Goal: Task Accomplishment & Management: Use online tool/utility

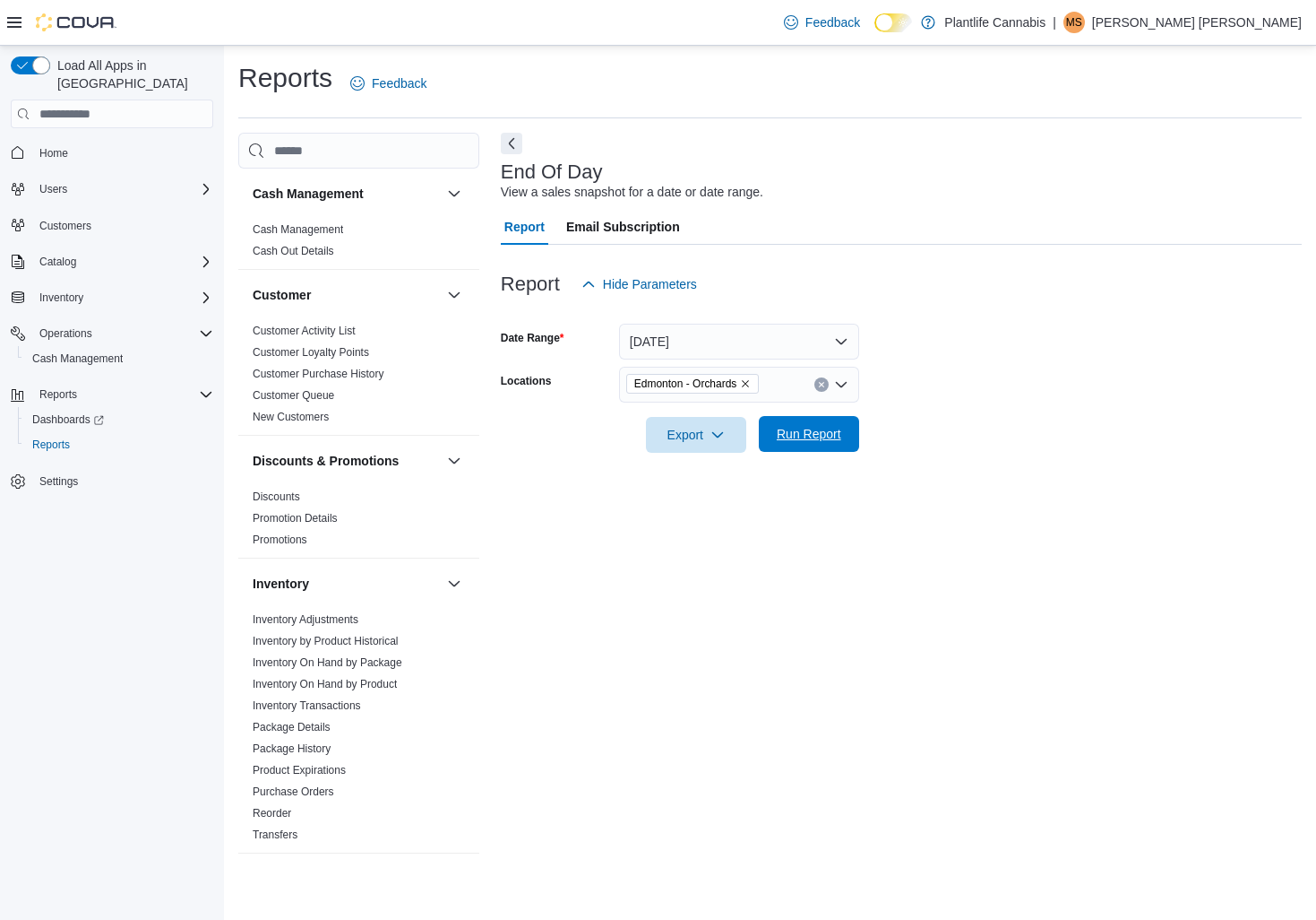
scroll to position [751, 0]
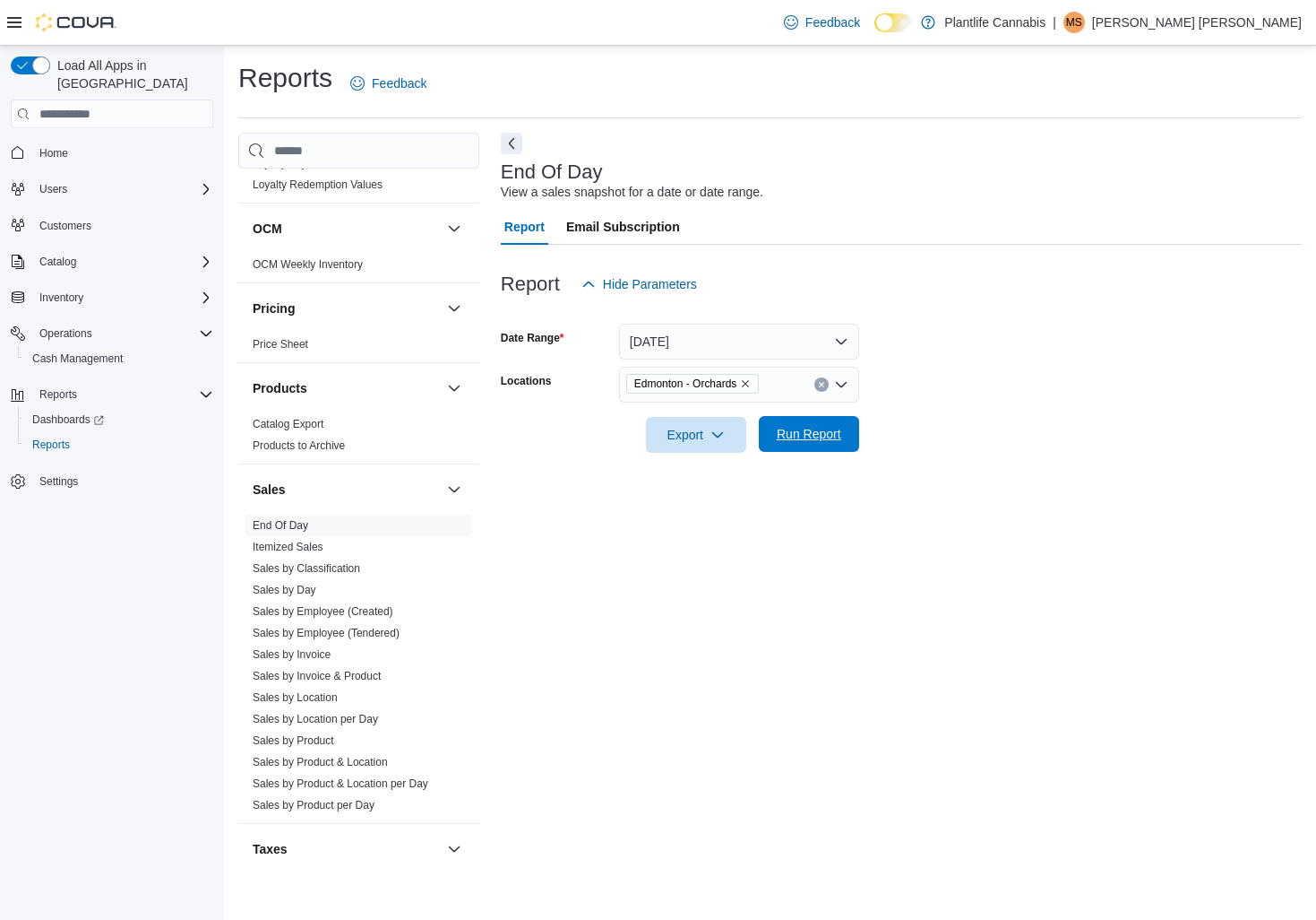
click at [800, 439] on span "Run Report" at bounding box center [809, 434] width 65 height 18
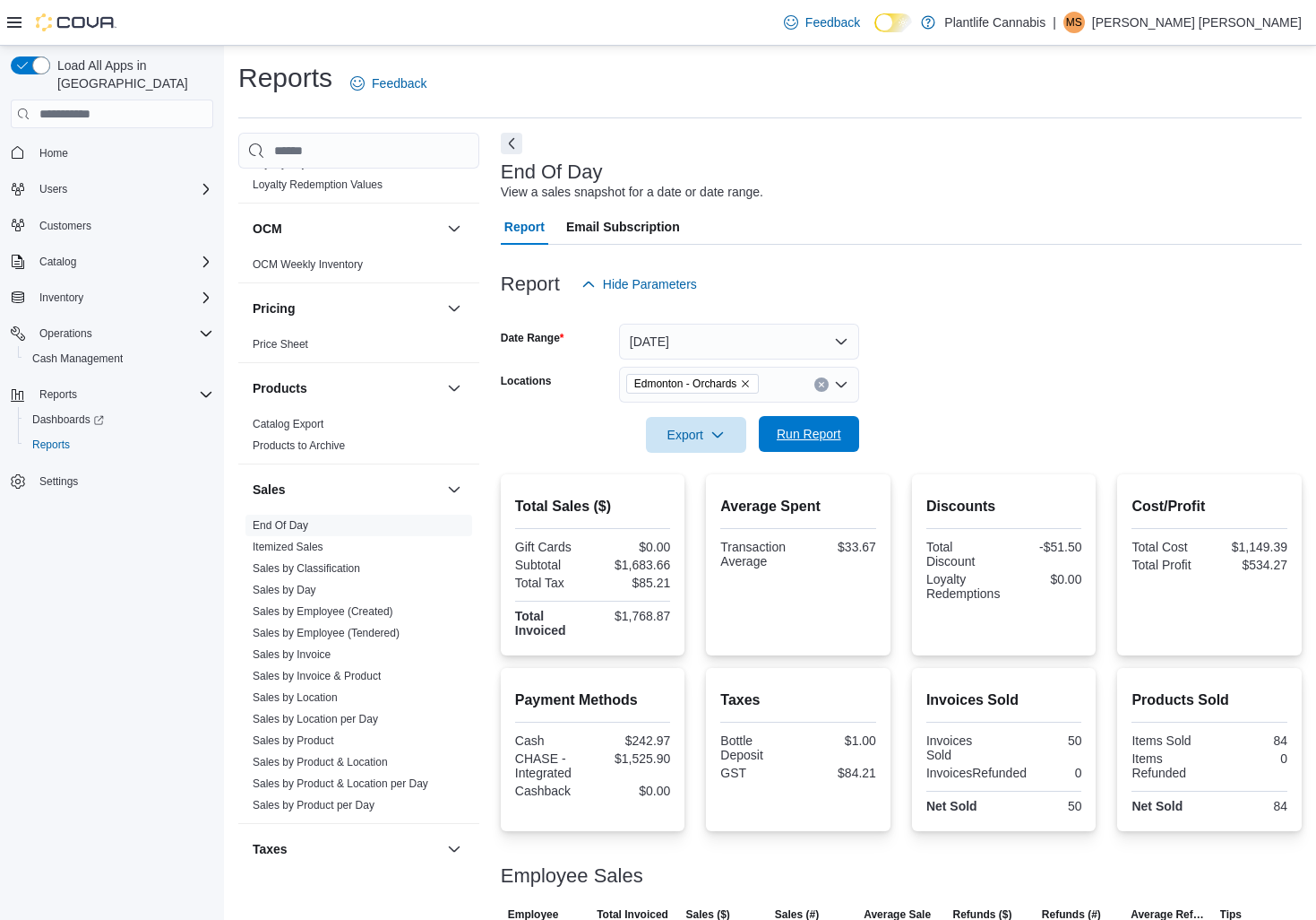
click at [818, 437] on span "Run Report" at bounding box center [809, 434] width 65 height 18
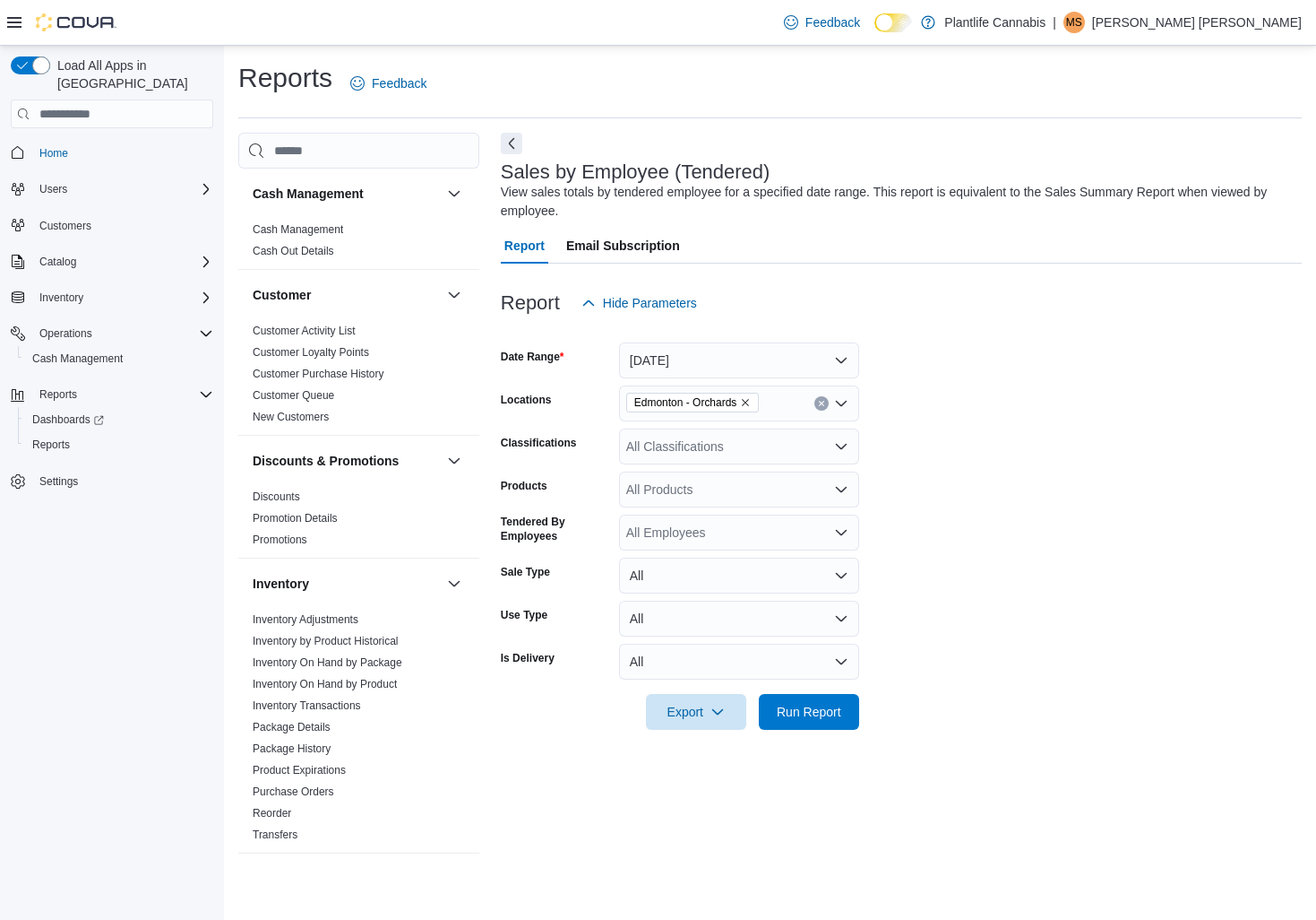
scroll to position [647, 0]
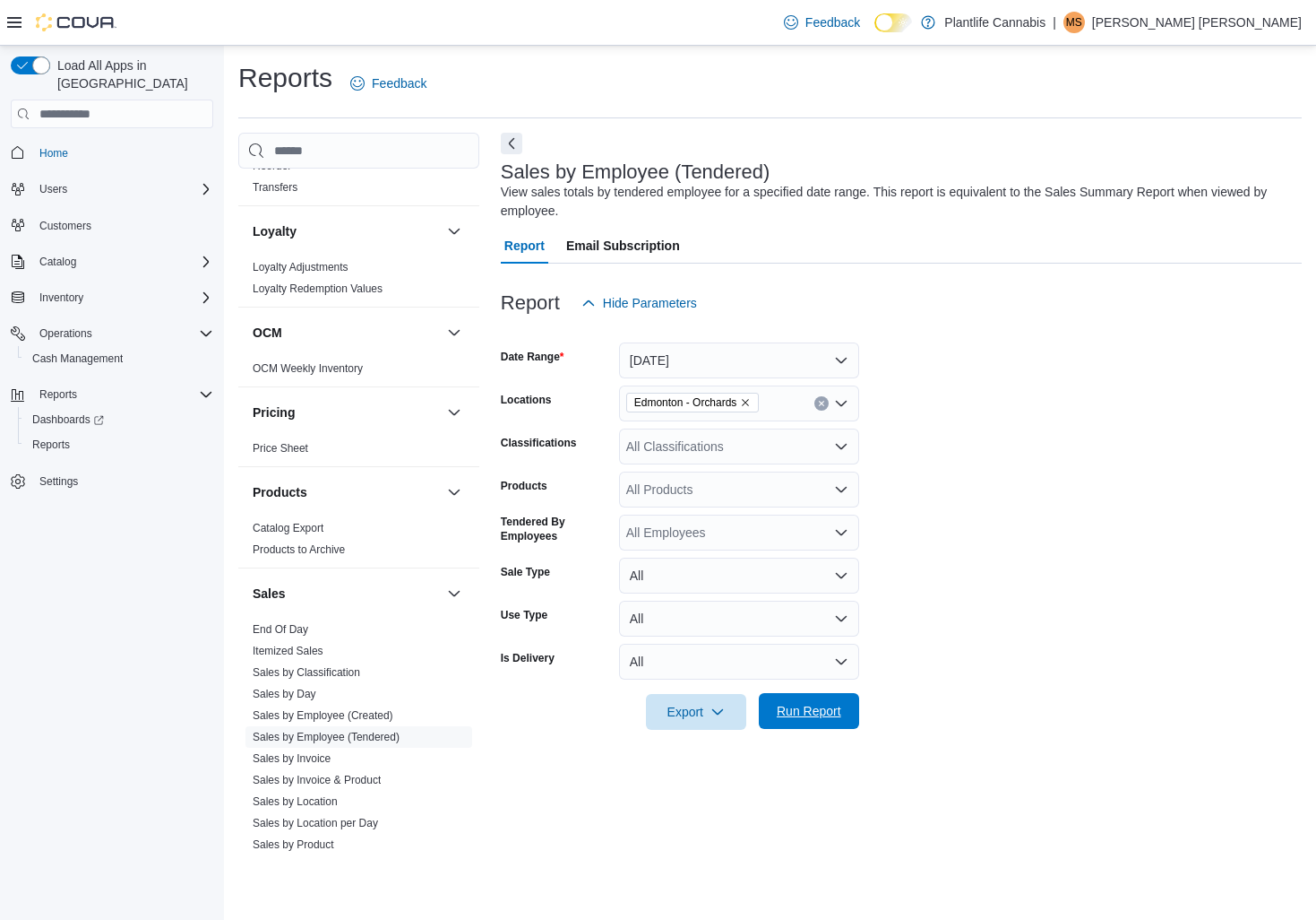
click at [827, 703] on span "Run Report" at bounding box center [809, 711] width 79 height 36
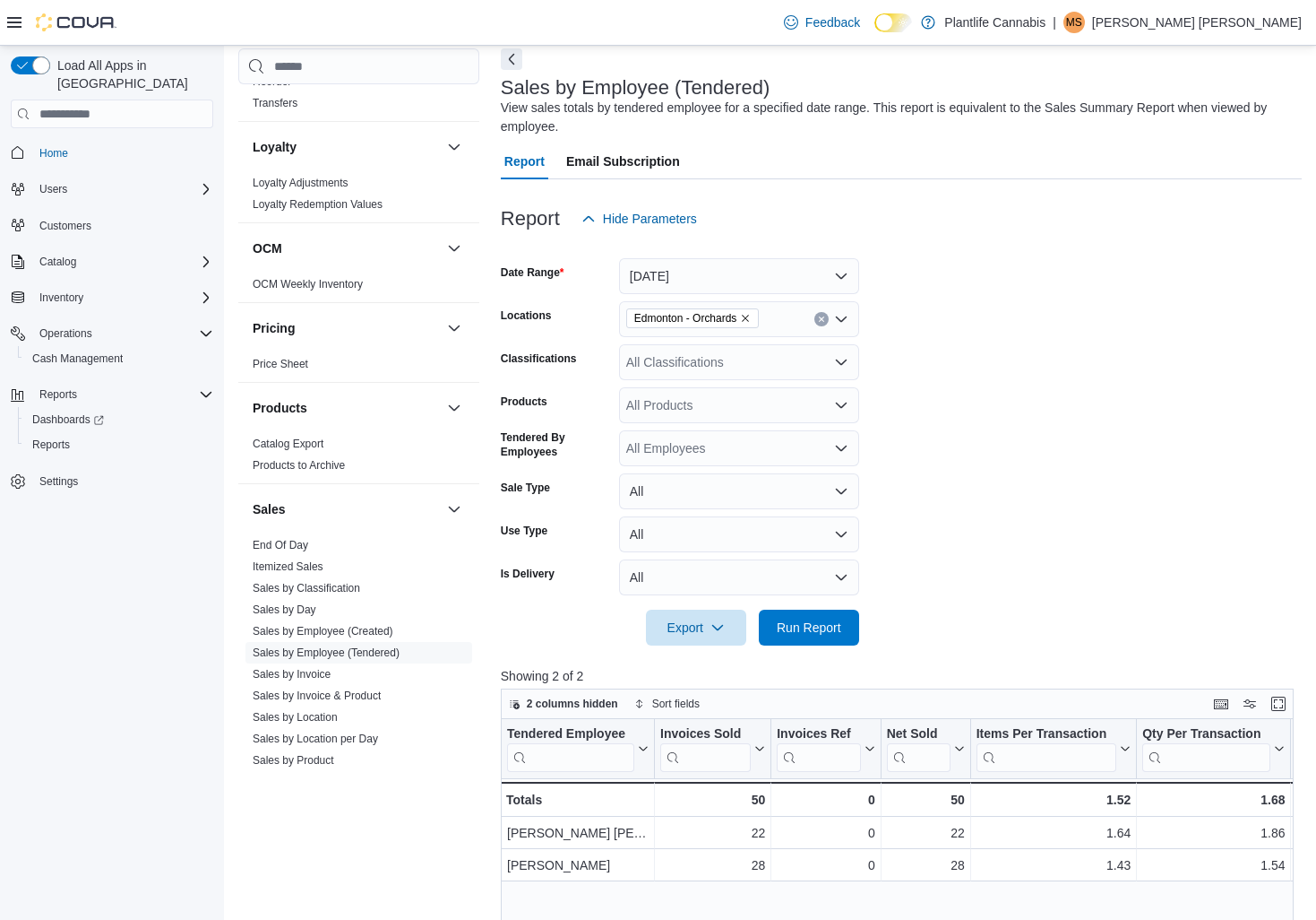
scroll to position [85, 0]
click at [814, 632] on span "Run Report" at bounding box center [809, 625] width 65 height 18
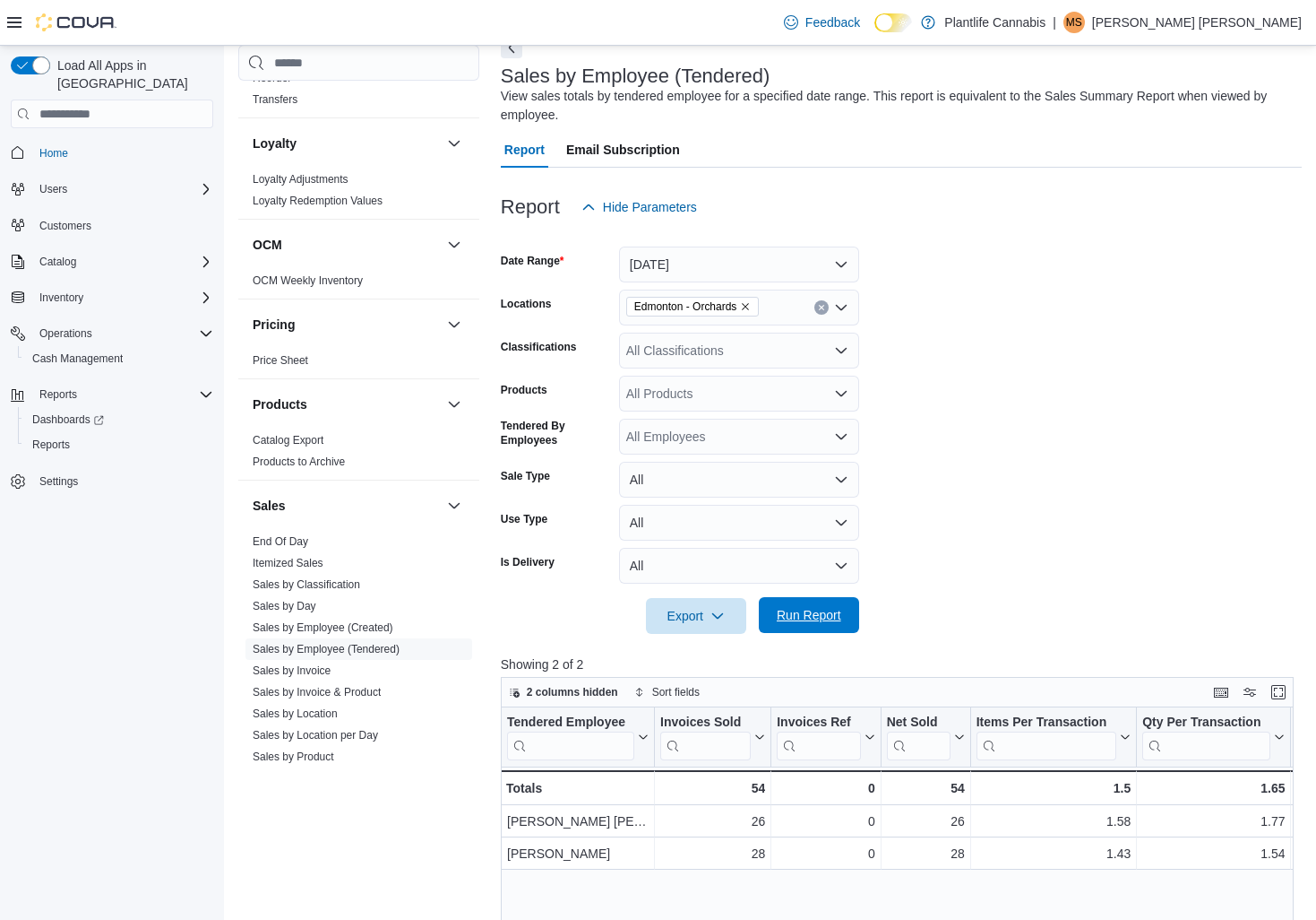
scroll to position [104, 0]
